Goal: Find specific page/section: Find specific page/section

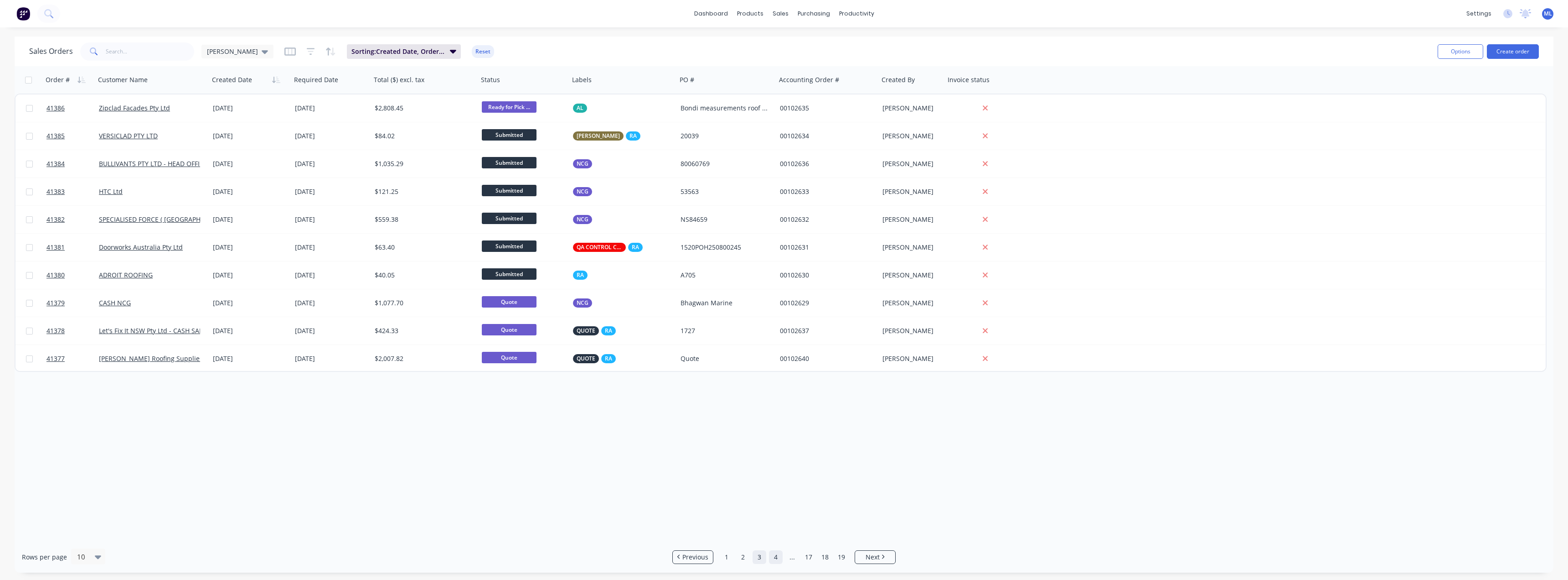
click at [772, 557] on link "4" at bounding box center [776, 557] width 13 height 13
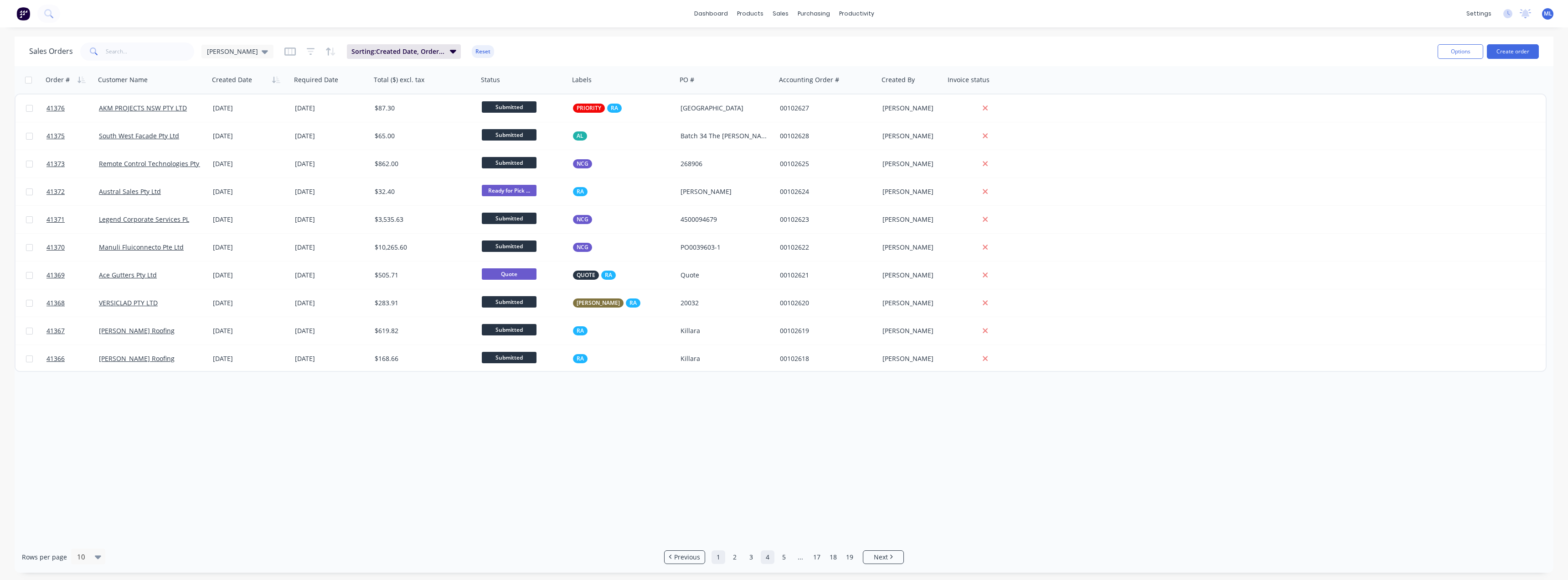
click at [719, 555] on link "1" at bounding box center [718, 557] width 13 height 13
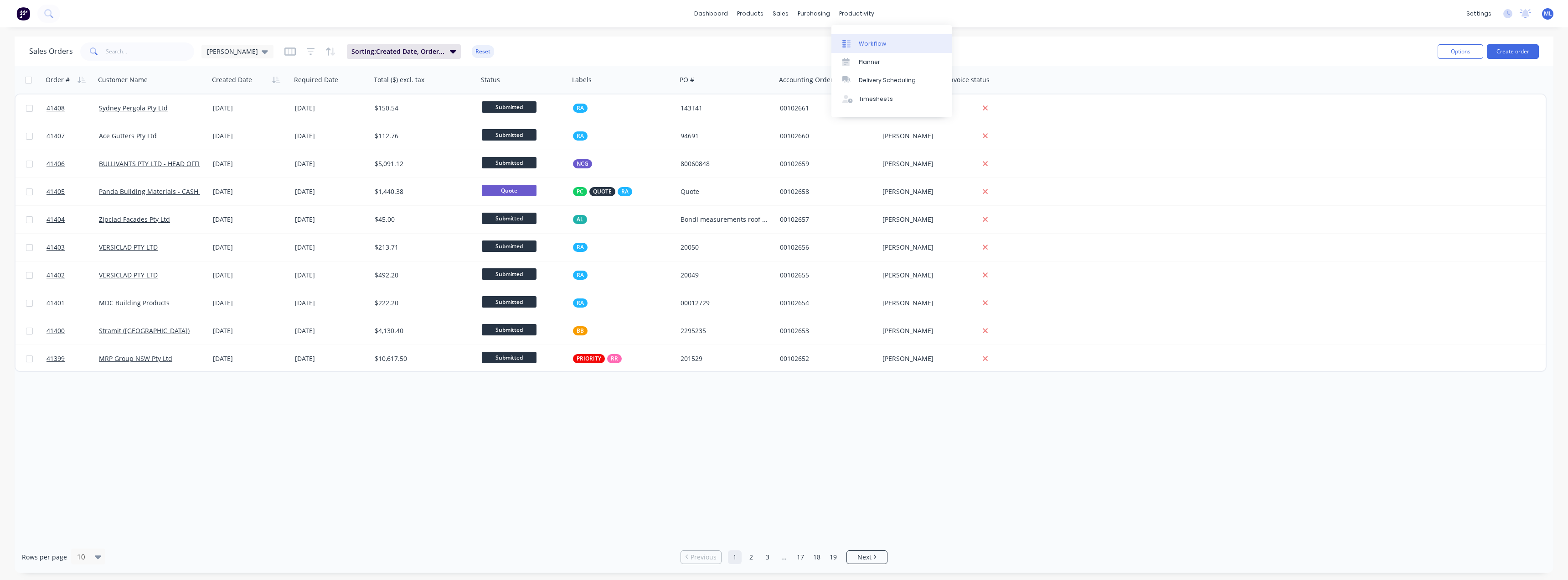
click at [859, 37] on link "Workflow" at bounding box center [891, 43] width 120 height 18
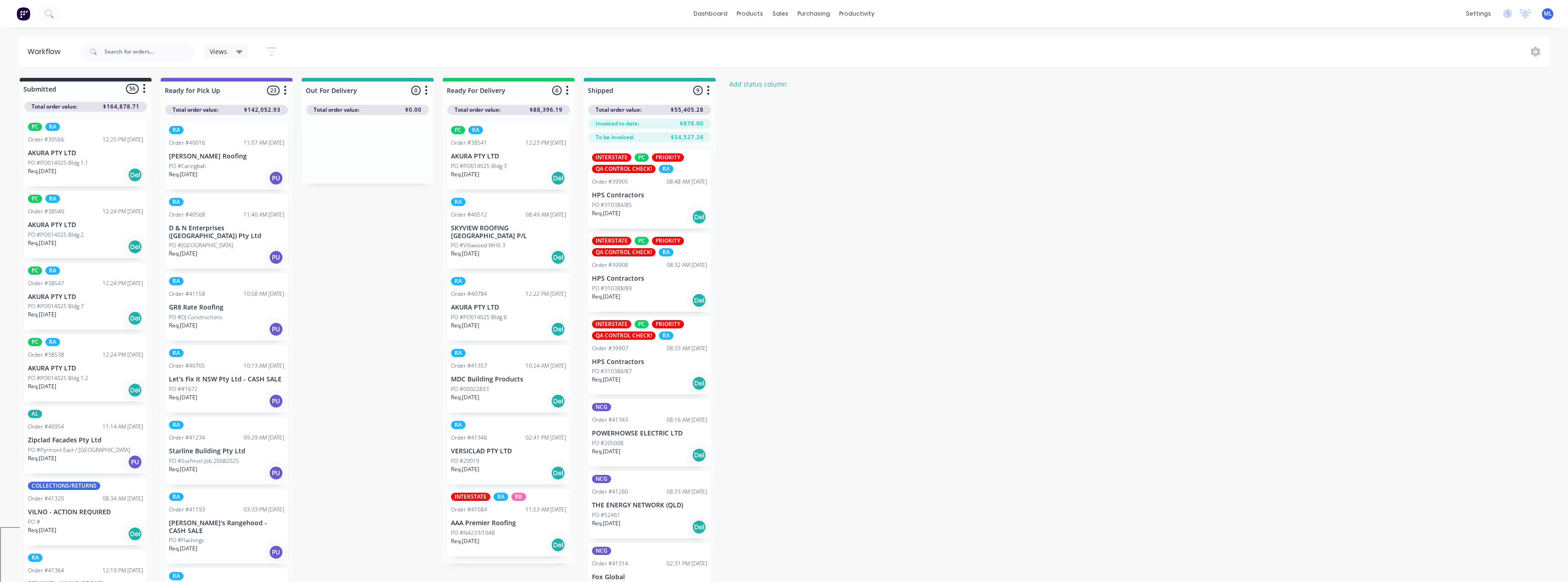
click at [235, 52] on div "Views" at bounding box center [226, 52] width 33 height 8
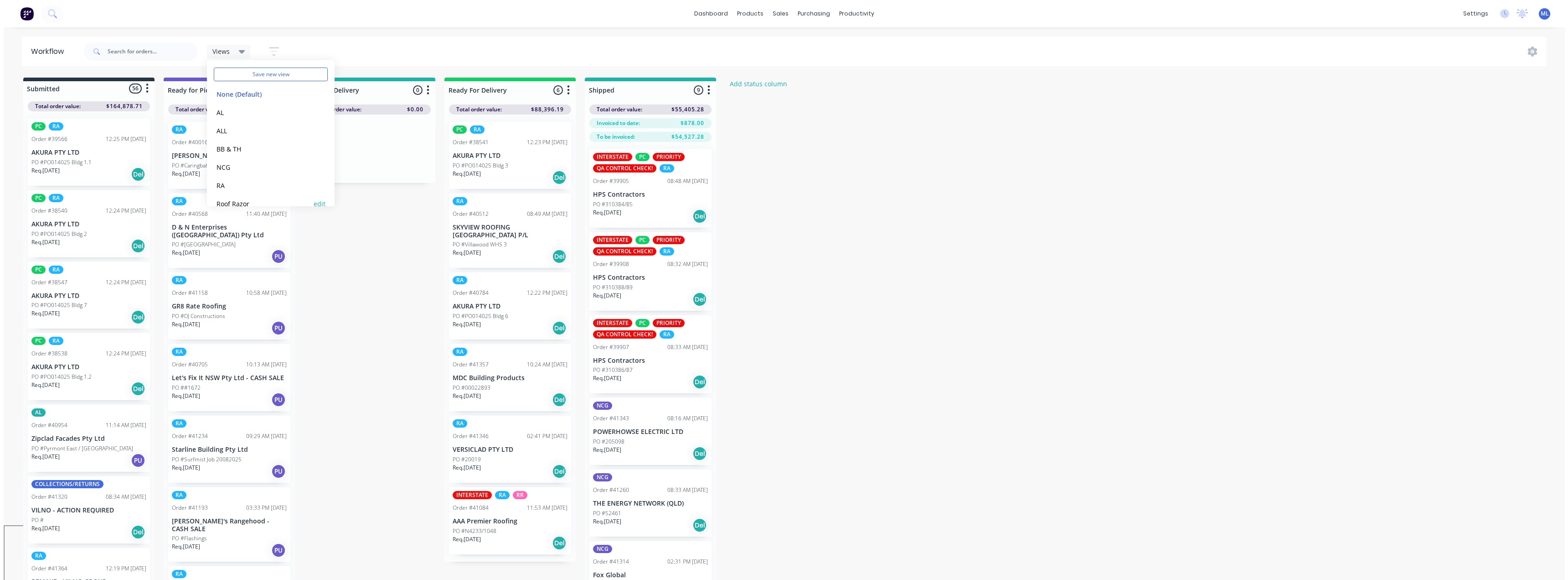
scroll to position [38, 0]
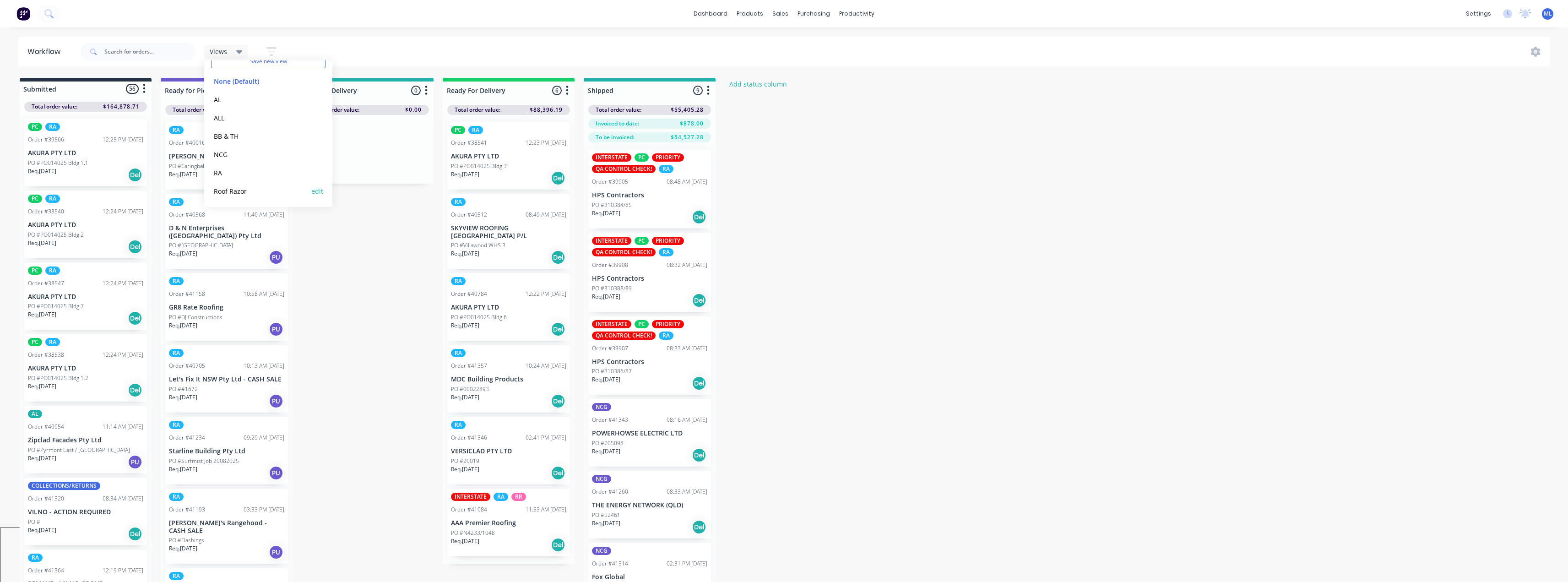
click at [229, 192] on button "Roof Razor" at bounding box center [260, 191] width 97 height 11
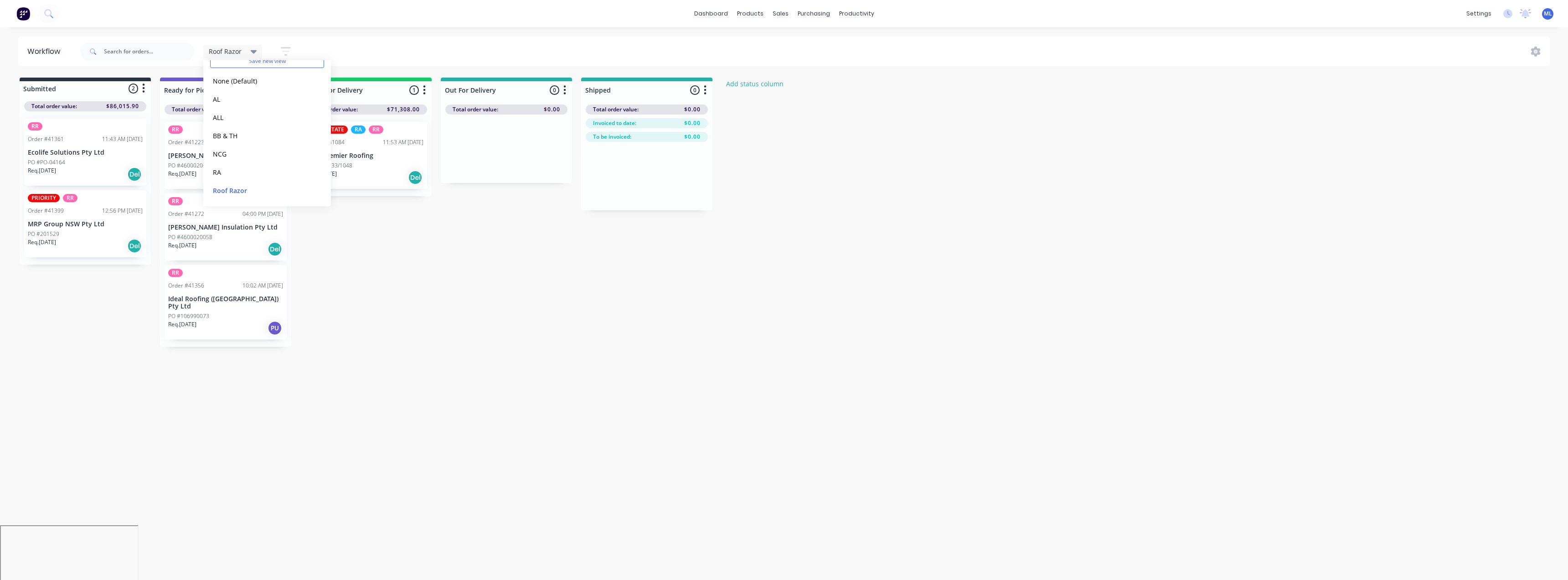
click at [381, 304] on div "Submitted 2 Status colour #273444 hex #273444 Save Cancel Summaries Total order…" at bounding box center [489, 212] width 991 height 269
